Goal: Transaction & Acquisition: Download file/media

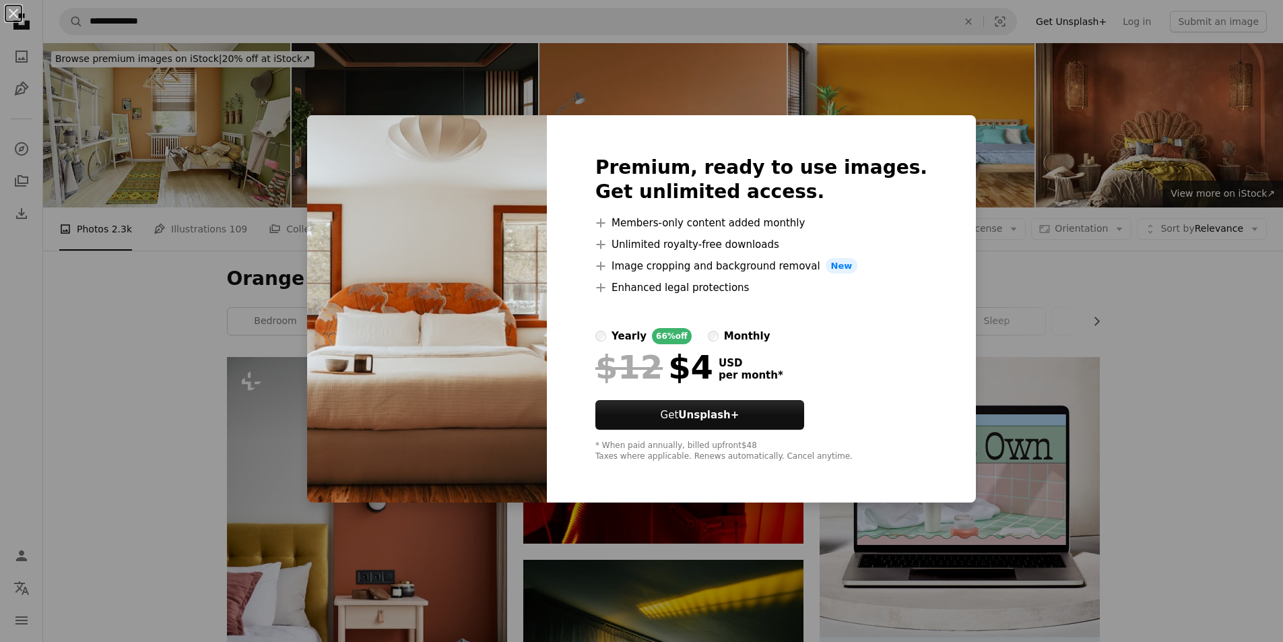
scroll to position [606, 0]
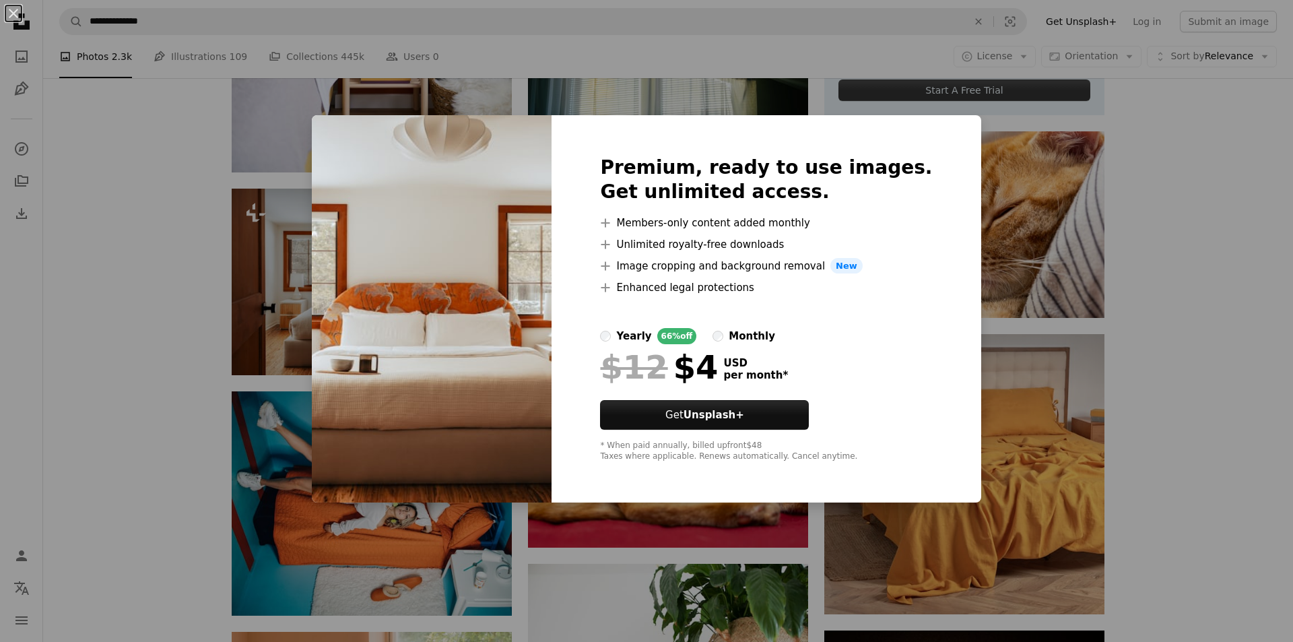
click at [64, 217] on div "An X shape Premium, ready to use images. Get unlimited access. A plus sign Memb…" at bounding box center [646, 321] width 1293 height 642
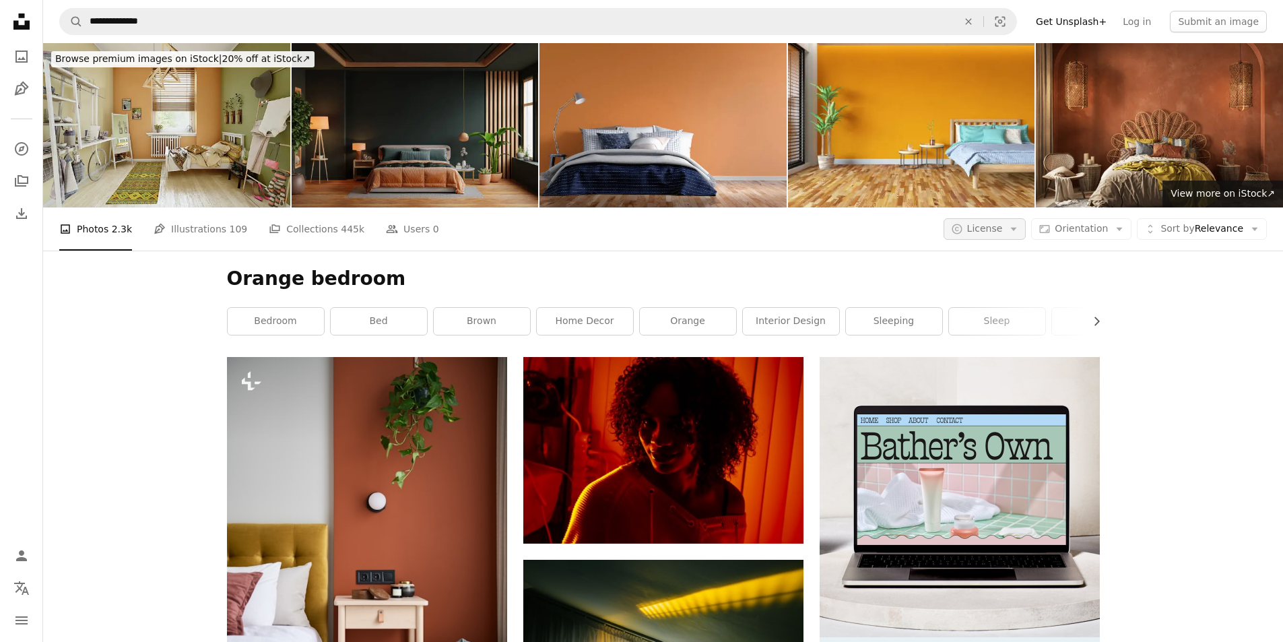
click at [1020, 234] on icon "Arrow down" at bounding box center [1014, 229] width 12 height 12
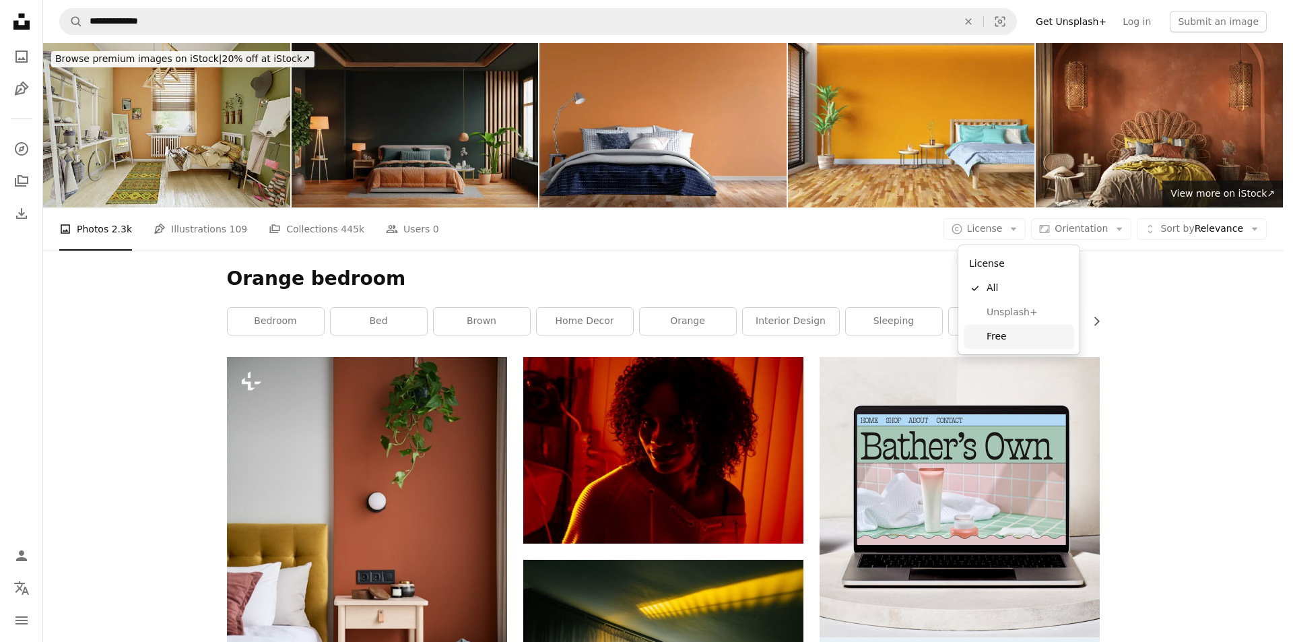
click at [1000, 333] on span "Free" at bounding box center [1028, 336] width 82 height 13
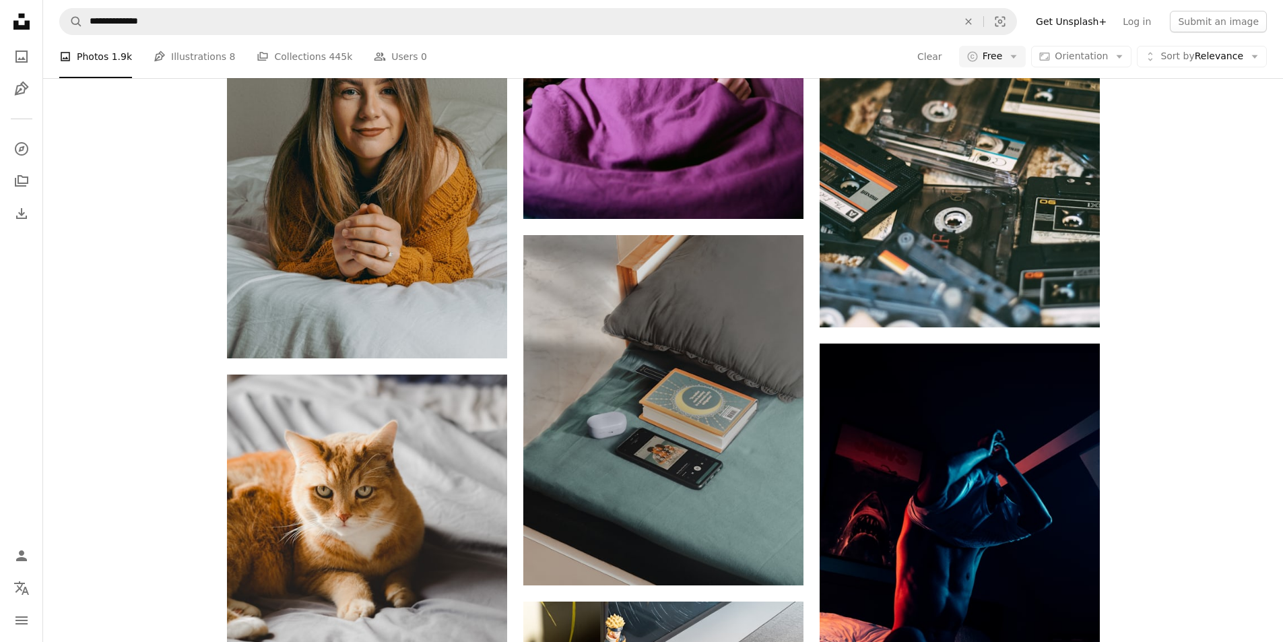
scroll to position [1886, 0]
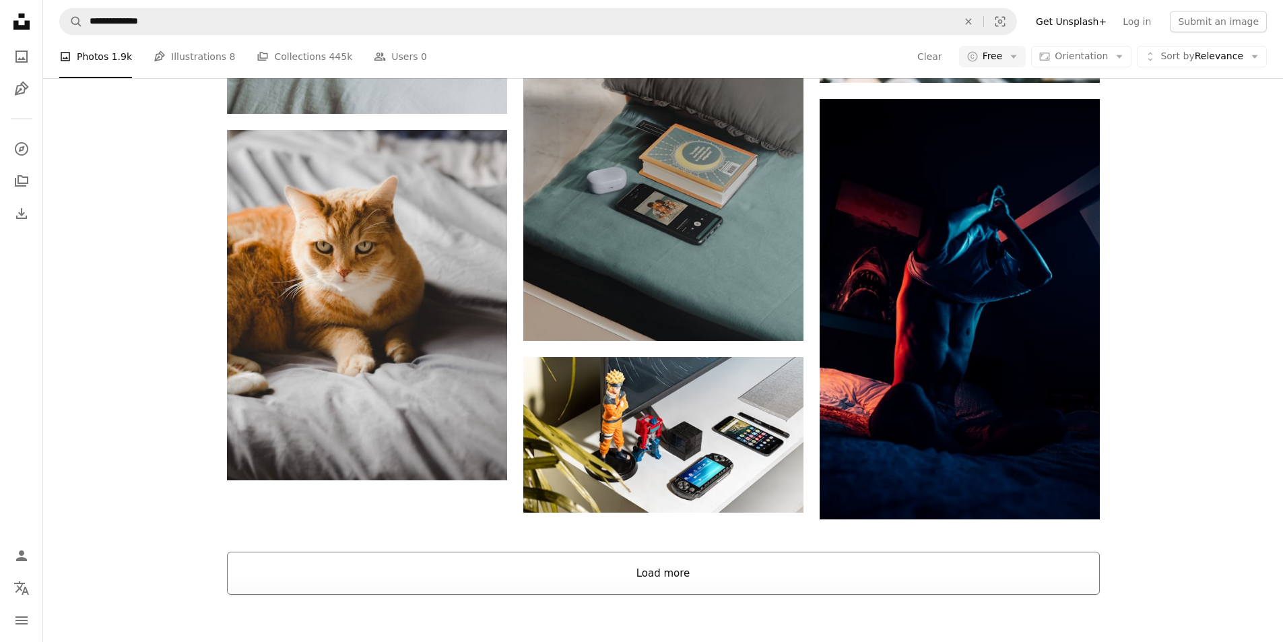
click at [656, 579] on button "Load more" at bounding box center [663, 573] width 873 height 43
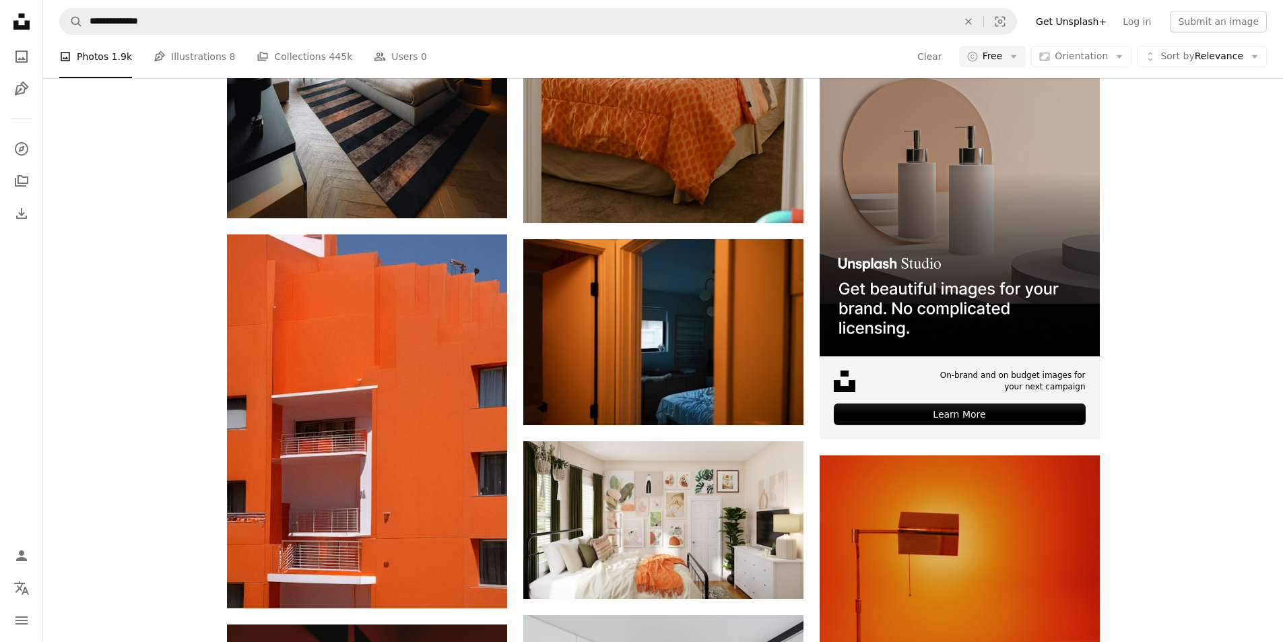
scroll to position [5052, 0]
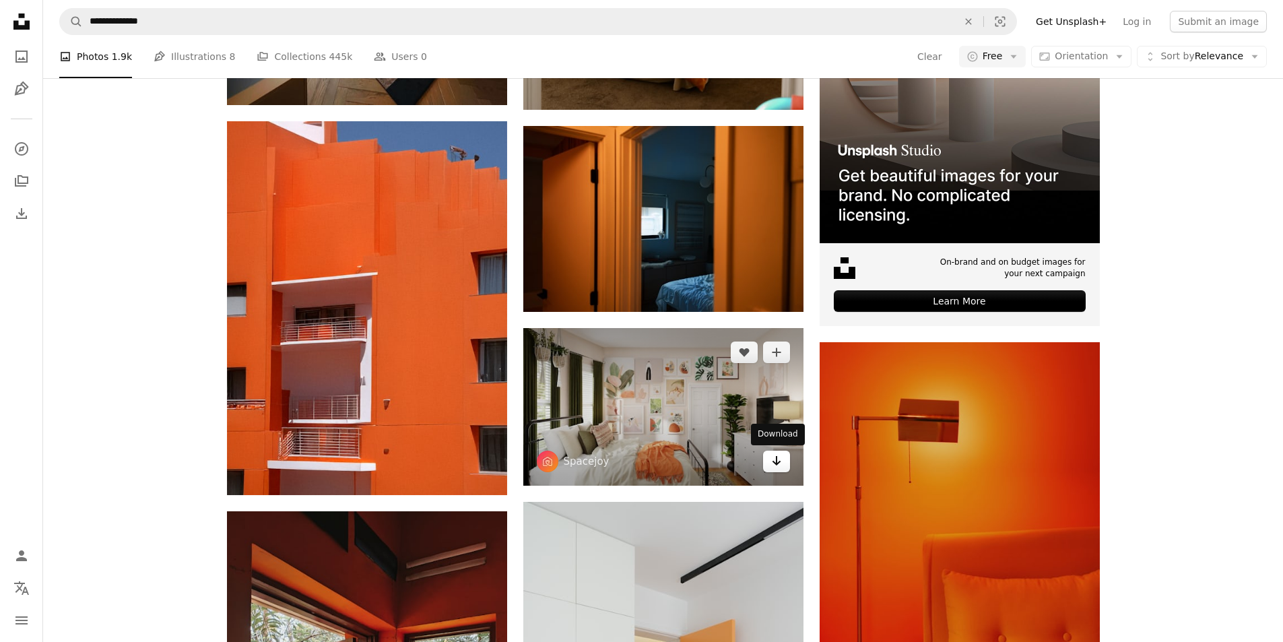
click at [783, 463] on link "Arrow pointing down" at bounding box center [776, 462] width 27 height 22
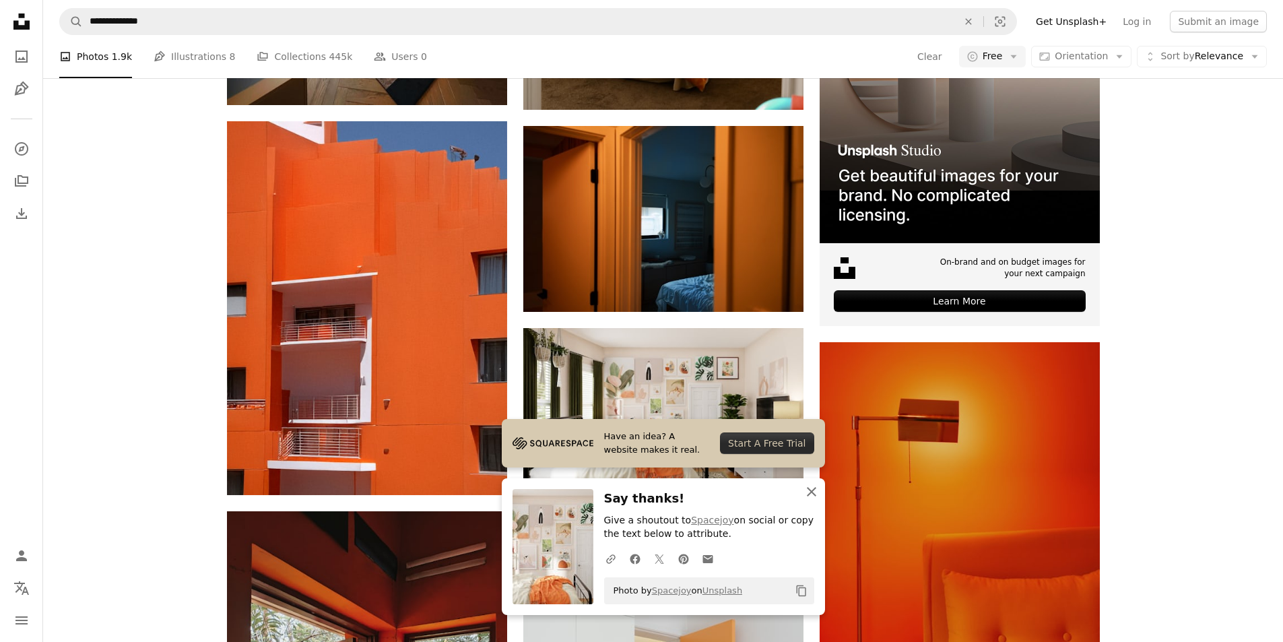
click at [810, 492] on icon "button" at bounding box center [811, 491] width 9 height 9
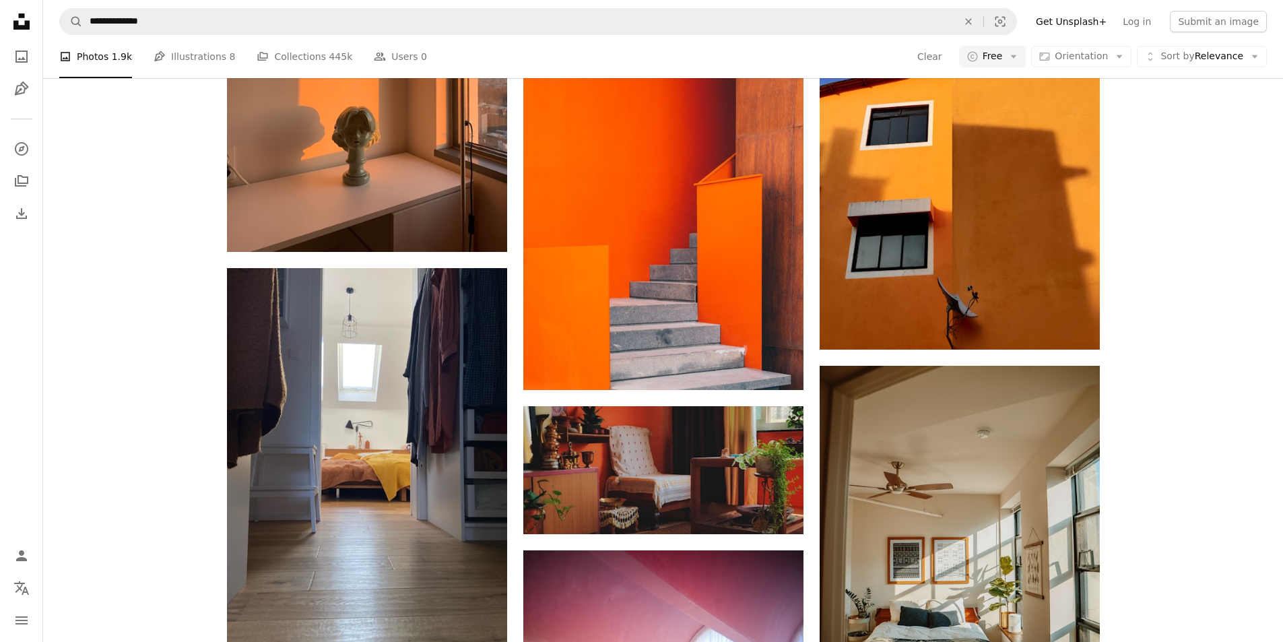
scroll to position [13001, 0]
